Goal: Use online tool/utility: Utilize a website feature to perform a specific function

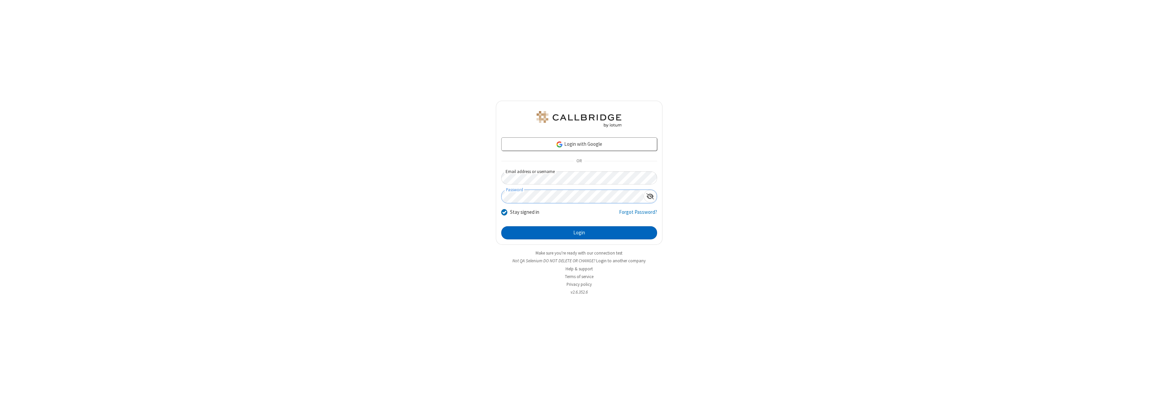
click at [579, 233] on button "Login" at bounding box center [579, 232] width 156 height 13
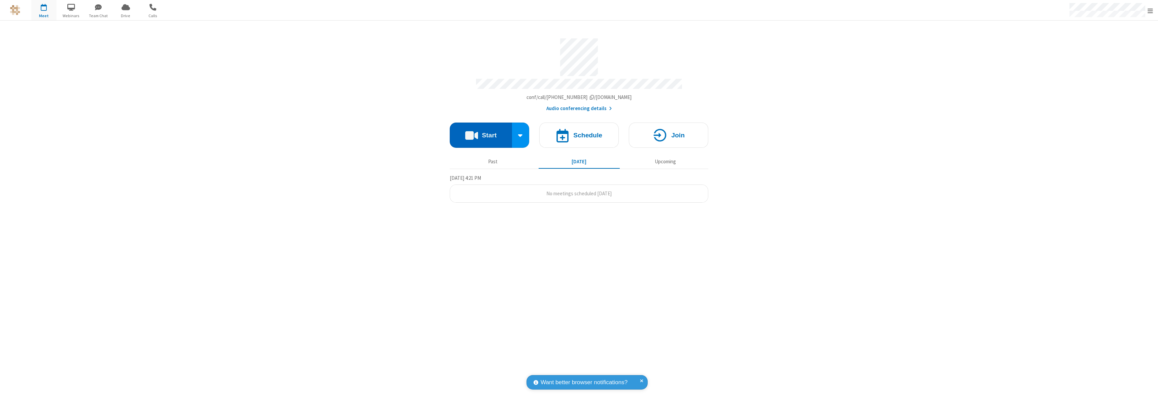
click at [481, 132] on button "Start" at bounding box center [481, 134] width 62 height 25
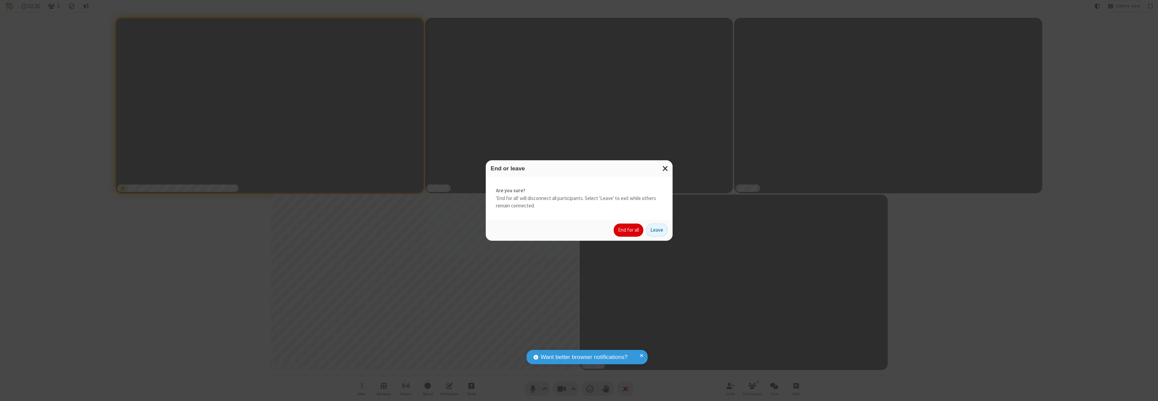
click at [629, 230] on button "End for all" at bounding box center [628, 229] width 30 height 13
